Goal: Task Accomplishment & Management: Complete application form

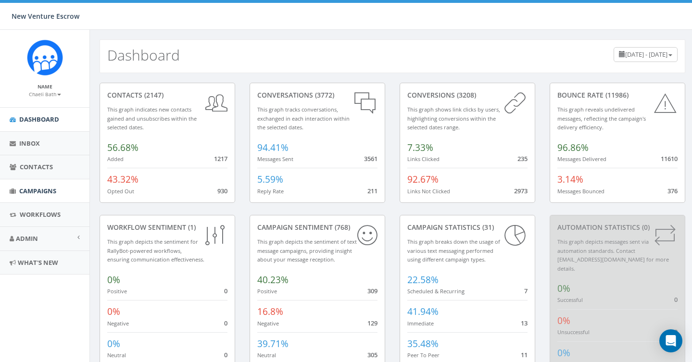
drag, startPoint x: 0, startPoint y: 0, endPoint x: 56, endPoint y: 186, distance: 193.9
click at [56, 187] on span "Campaigns" at bounding box center [37, 191] width 37 height 9
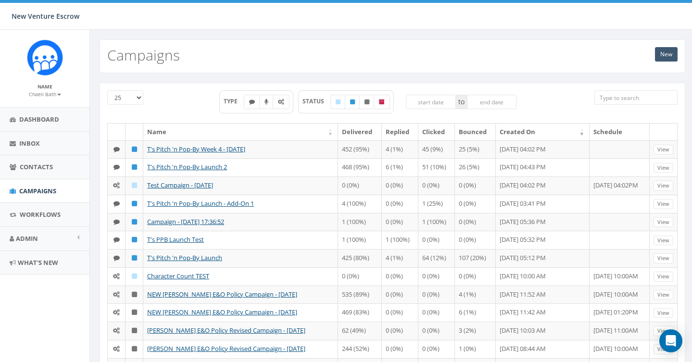
click at [668, 51] on link "New" at bounding box center [666, 54] width 23 height 14
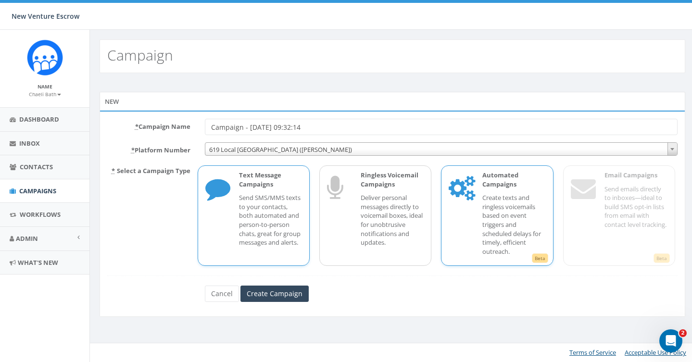
click at [531, 245] on p "Create texts and ringless voicemails based on event triggers and scheduled dela…" at bounding box center [513, 224] width 63 height 63
click at [331, 123] on input "Campaign - 08/27/2025, 09:32:14" at bounding box center [441, 127] width 473 height 16
type input "Campaign - 08/27/2025, 09:32:14 TEST"
click at [495, 233] on p "Create texts and ringless voicemails based on event triggers and scheduled dela…" at bounding box center [513, 224] width 63 height 63
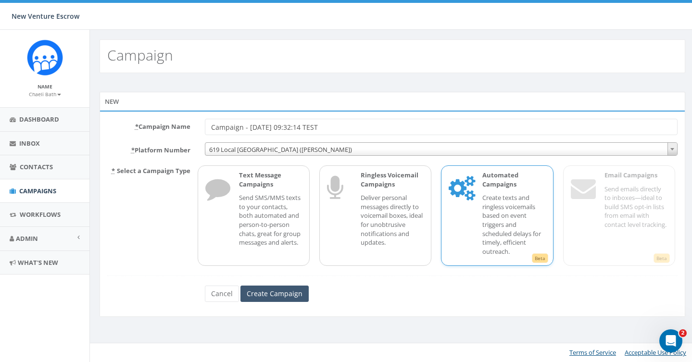
click at [286, 294] on input "Create Campaign" at bounding box center [275, 294] width 68 height 16
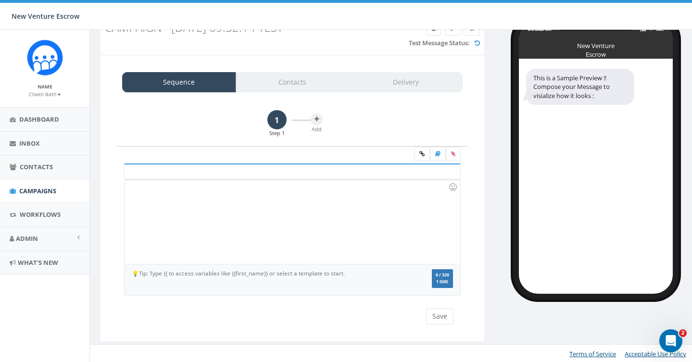
scroll to position [37, 0]
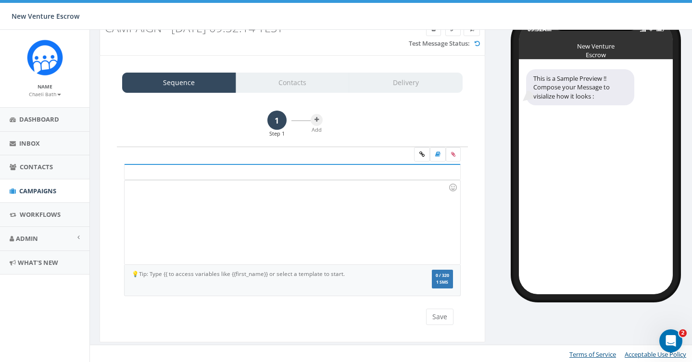
click at [267, 198] on div at bounding box center [292, 222] width 335 height 84
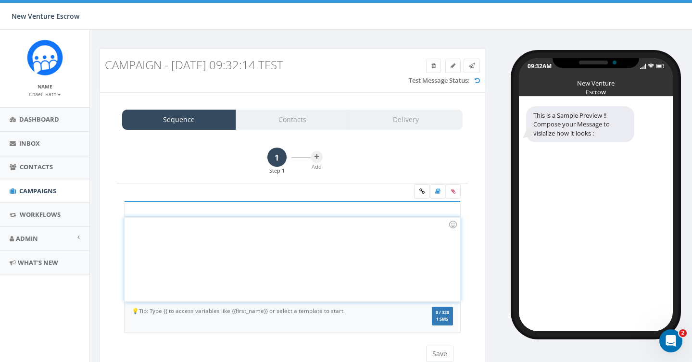
scroll to position [0, 0]
click at [431, 64] on icon at bounding box center [433, 66] width 4 height 6
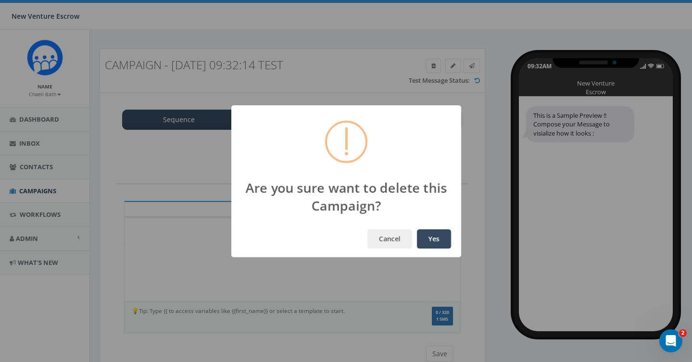
click at [443, 240] on button "Yes" at bounding box center [434, 238] width 34 height 19
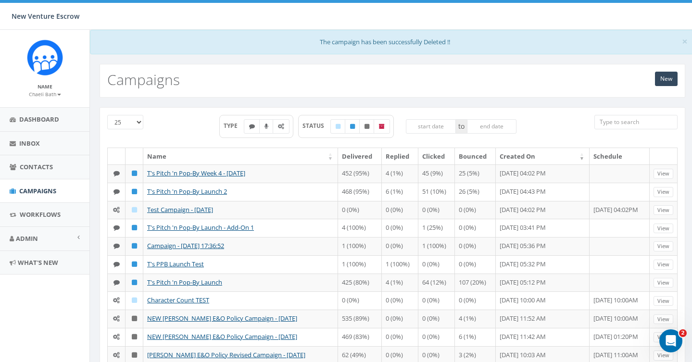
click at [58, 96] on small "Chaeli Bath" at bounding box center [45, 94] width 32 height 7
click at [44, 119] on link "Sign Out" at bounding box center [48, 121] width 76 height 12
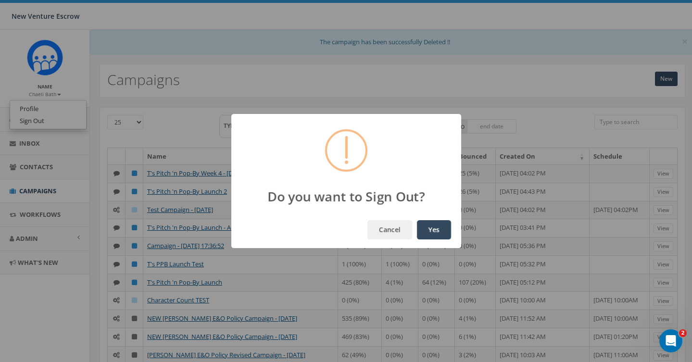
click at [441, 228] on button "Yes" at bounding box center [434, 229] width 34 height 19
